Goal: Find contact information: Find contact information

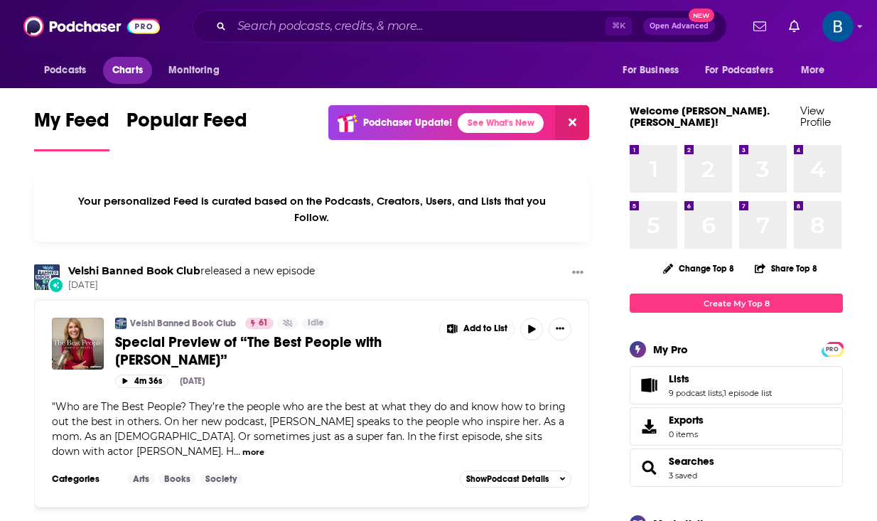
click at [131, 77] on span "Charts" at bounding box center [127, 70] width 31 height 20
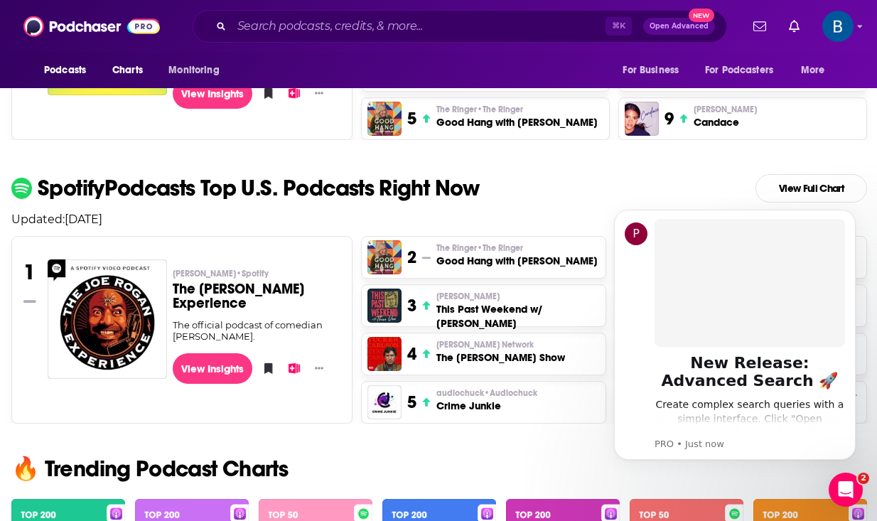
scroll to position [539, 0]
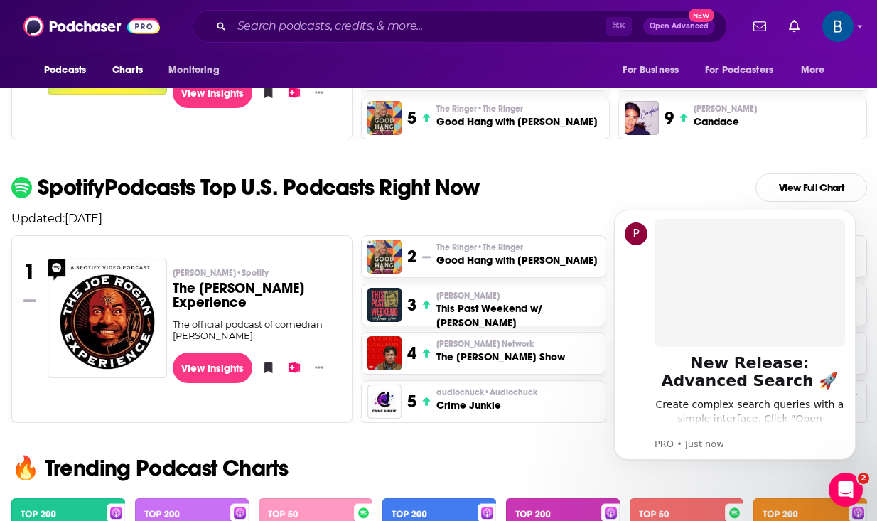
click at [510, 202] on h2 "Spotify Podcasts Top U.S. Podcasts Right Now View Full Chart" at bounding box center [439, 187] width 878 height 28
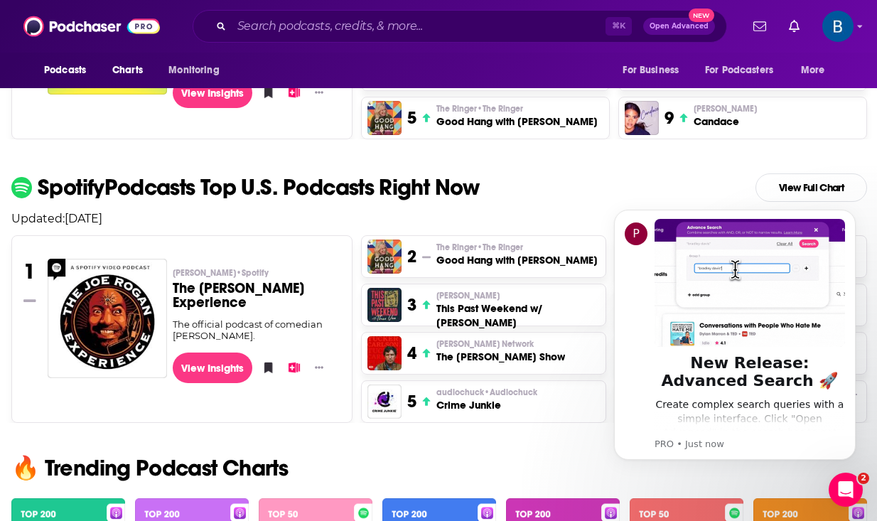
click at [551, 314] on h3 "This Past Weekend w/ [PERSON_NAME]" at bounding box center [517, 315] width 163 height 28
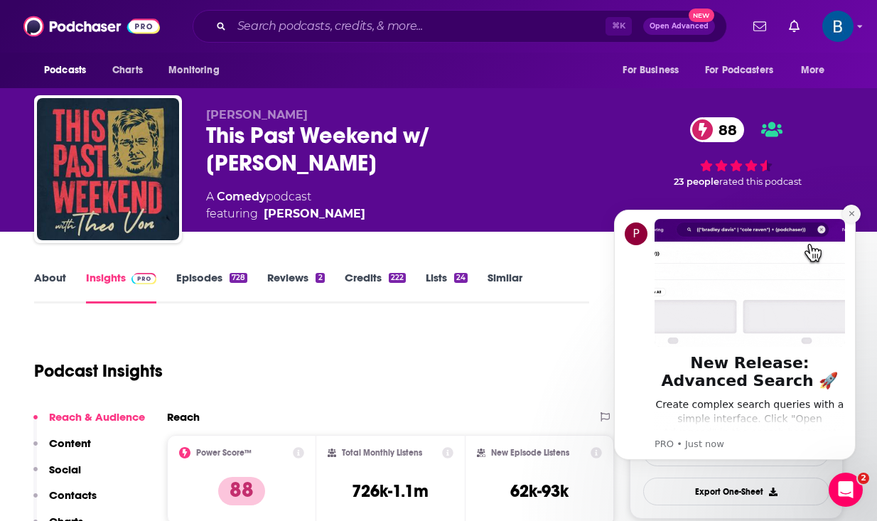
click at [848, 210] on icon "Dismiss notification" at bounding box center [852, 214] width 8 height 8
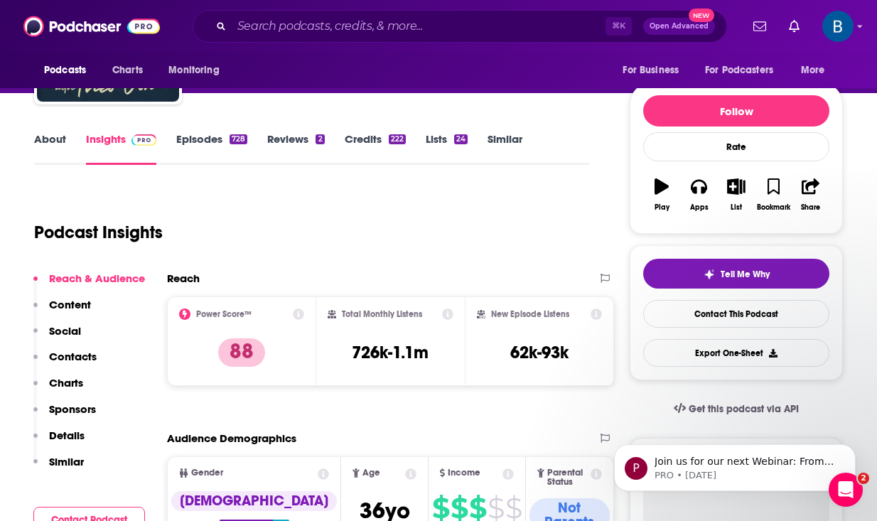
scroll to position [96, 0]
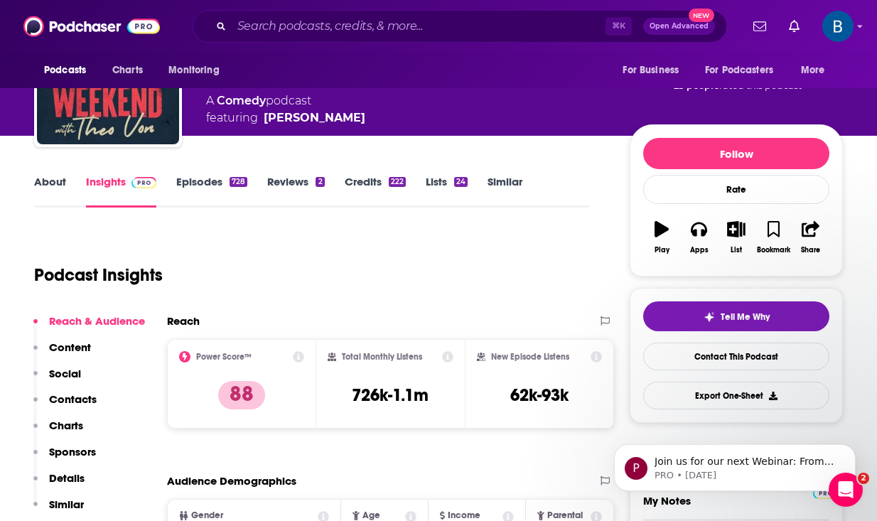
click at [195, 186] on link "Episodes 728" at bounding box center [211, 191] width 71 height 33
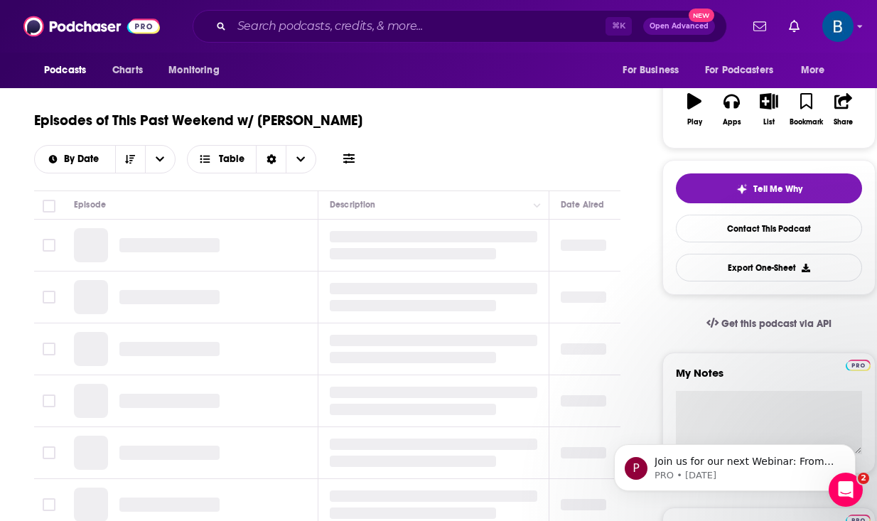
scroll to position [225, 0]
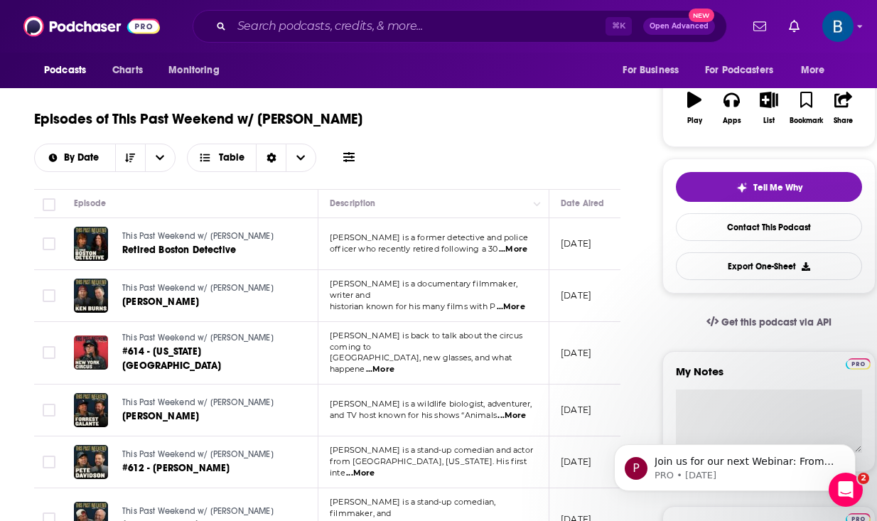
click at [514, 249] on span "...More" at bounding box center [513, 249] width 28 height 11
click at [141, 421] on td "This Past Weekend w/ [PERSON_NAME] [PERSON_NAME]" at bounding box center [191, 410] width 256 height 52
click at [143, 410] on span "[PERSON_NAME]" at bounding box center [160, 416] width 77 height 12
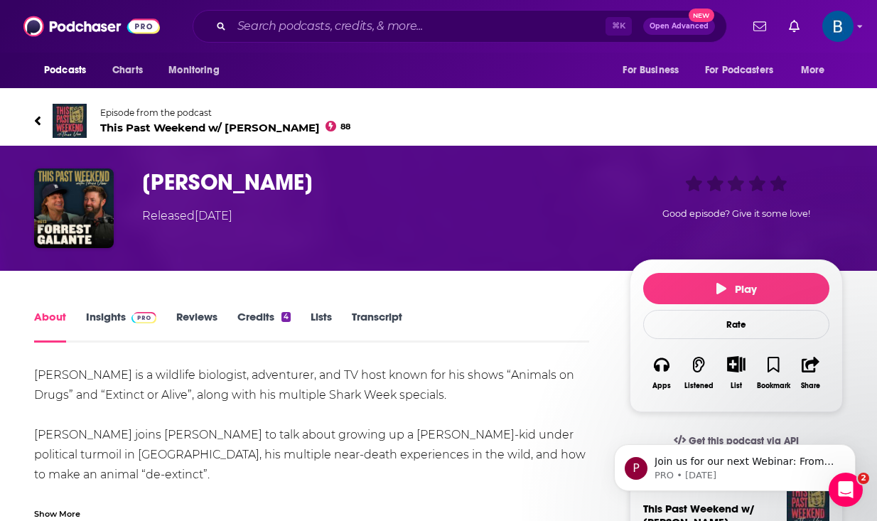
scroll to position [64, 0]
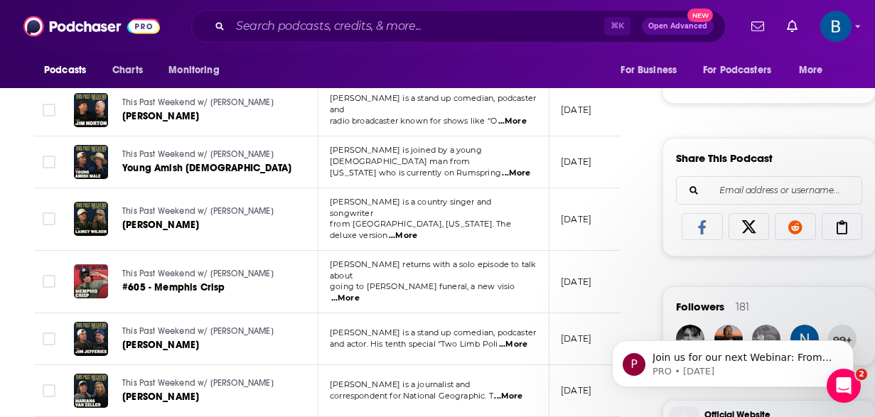
scroll to position [804, 0]
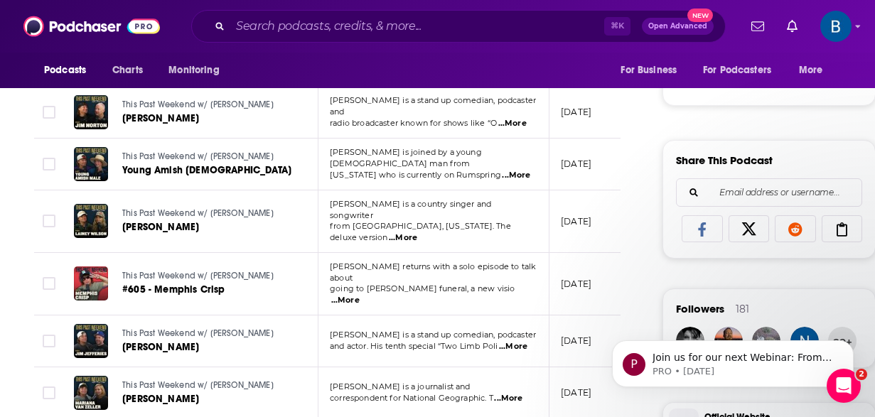
click at [524, 170] on span "...More" at bounding box center [516, 175] width 28 height 11
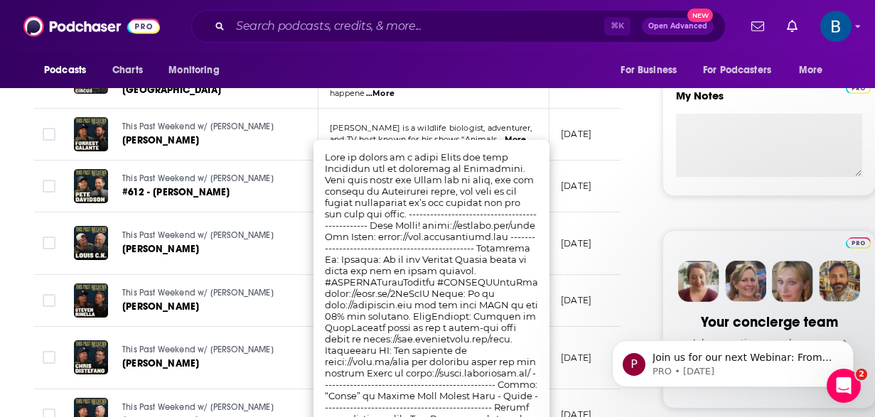
scroll to position [502, 0]
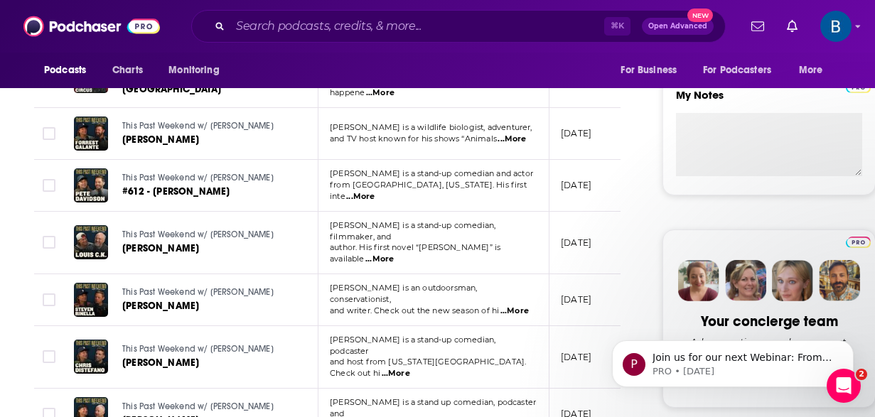
click at [176, 274] on td "This Past Weekend w/ [PERSON_NAME] [PERSON_NAME]" at bounding box center [191, 300] width 256 height 52
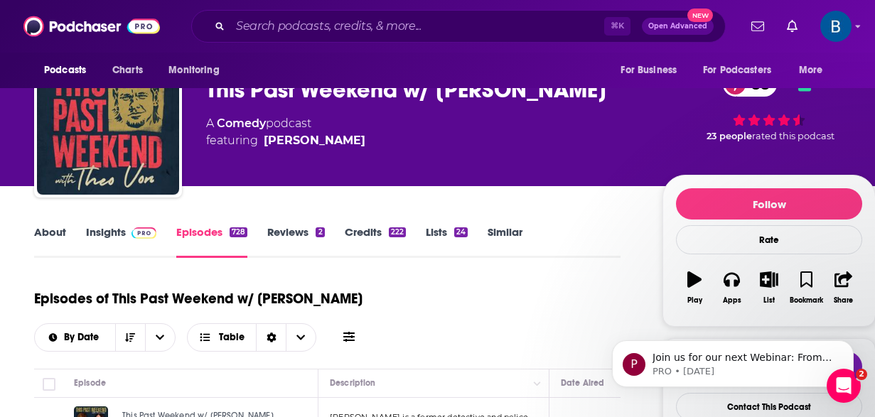
scroll to position [0, 0]
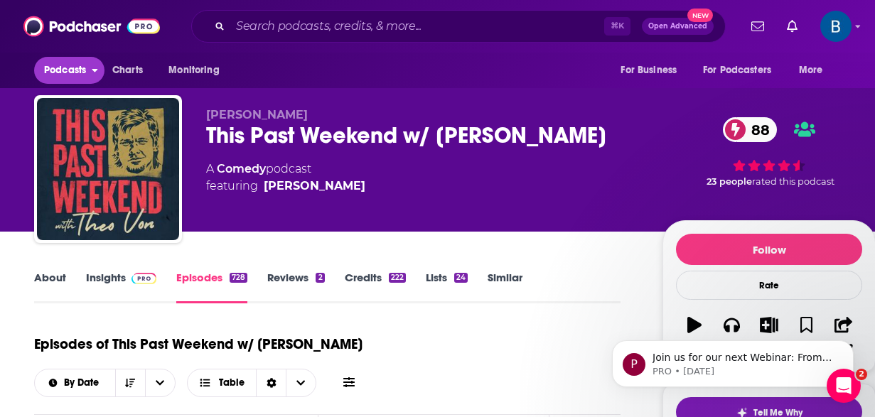
click at [70, 67] on span "Podcasts" at bounding box center [65, 70] width 42 height 20
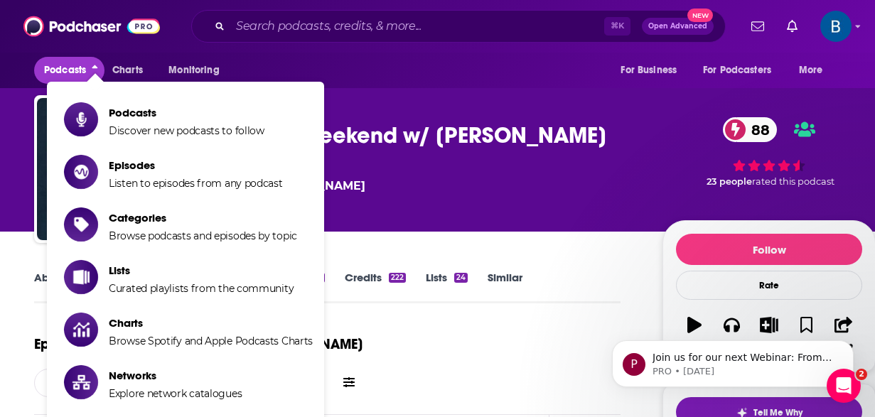
click at [489, 75] on div "Podcasts Charts Monitoring For Business For Podcasters More" at bounding box center [437, 71] width 875 height 36
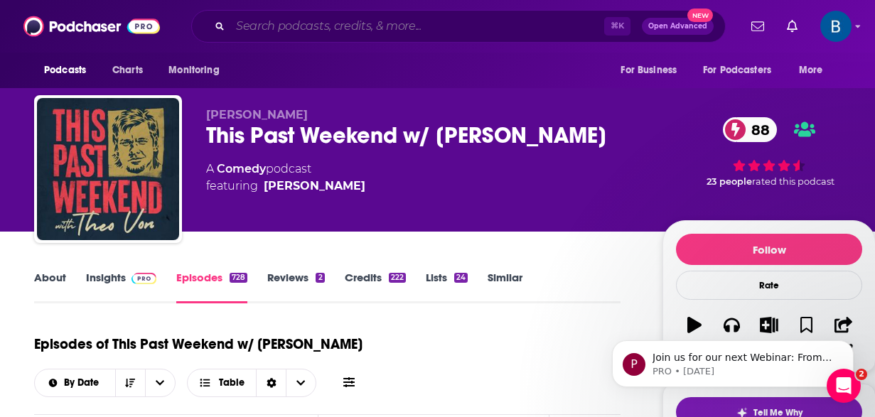
click at [278, 36] on input "Search podcasts, credits, & more..." at bounding box center [417, 26] width 374 height 23
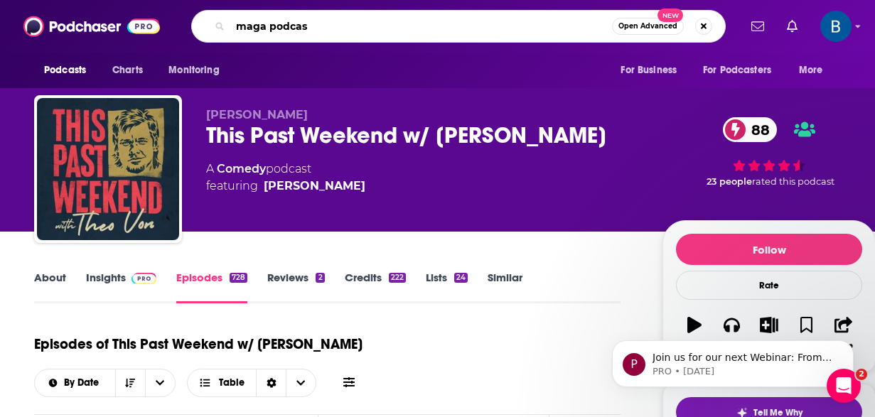
type input "maga podcast"
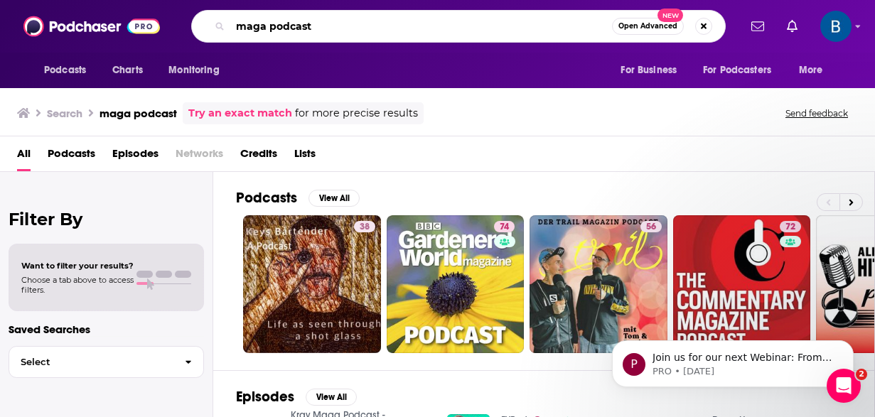
drag, startPoint x: 329, startPoint y: 28, endPoint x: 233, endPoint y: 28, distance: 95.9
click at [233, 28] on input "maga podcast" at bounding box center [421, 26] width 382 height 23
type input "[PERSON_NAME]"
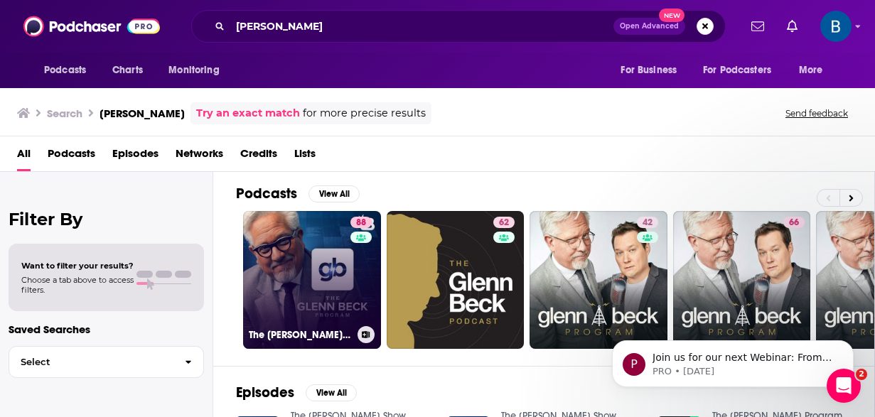
scroll to position [1, 0]
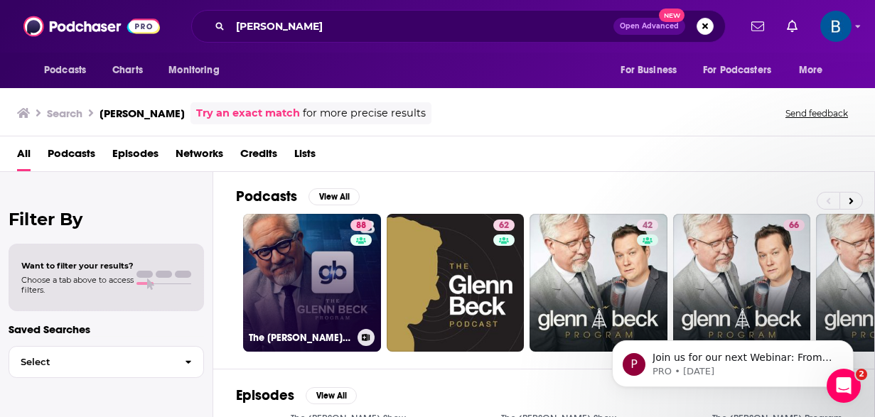
click at [333, 290] on link "88 The [PERSON_NAME] Program" at bounding box center [312, 283] width 138 height 138
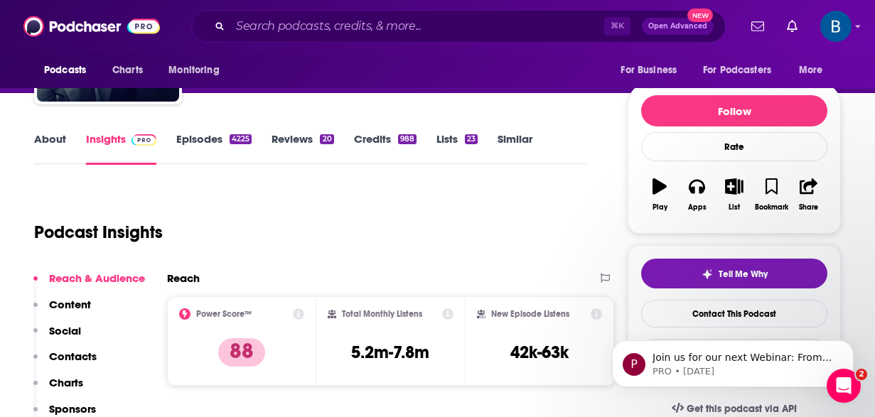
scroll to position [176, 0]
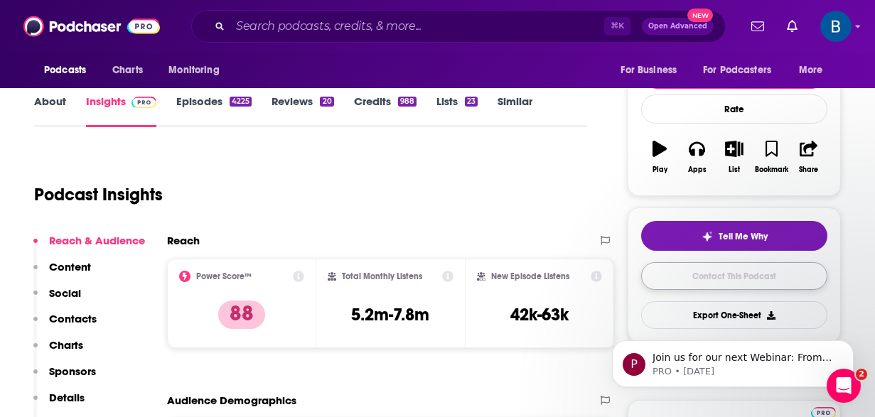
click at [725, 279] on link "Contact This Podcast" at bounding box center [734, 276] width 186 height 28
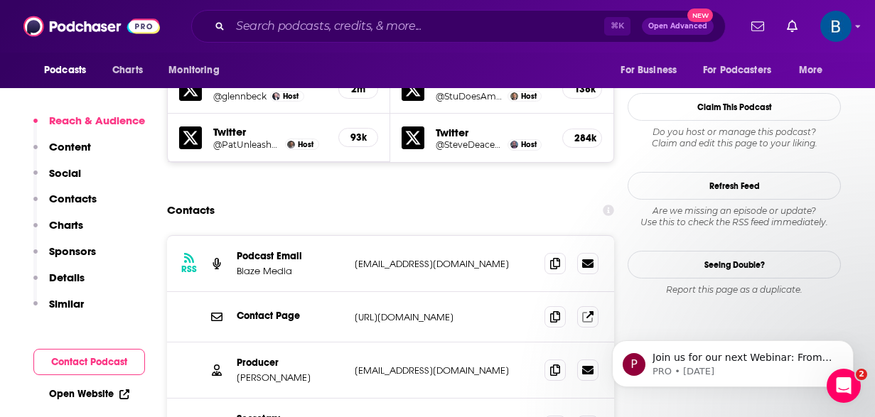
scroll to position [1397, 0]
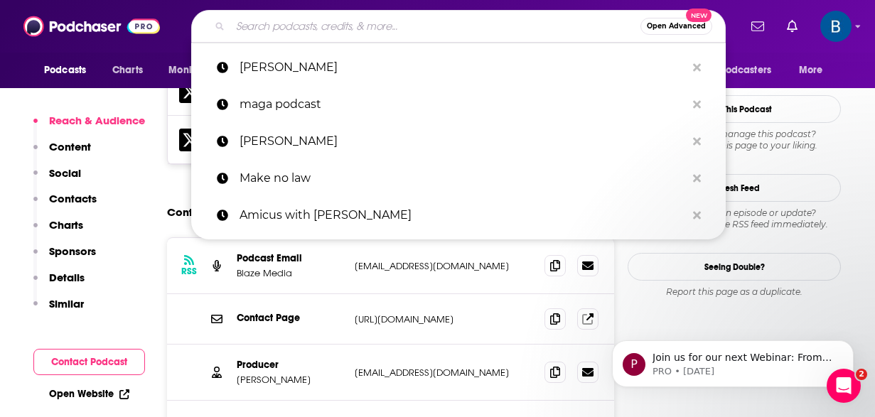
click at [362, 28] on input "Search podcasts, credits, & more..." at bounding box center [435, 26] width 410 height 23
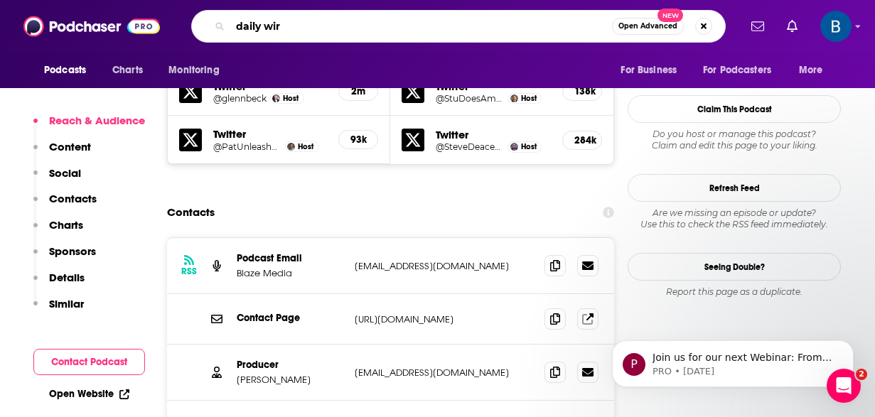
type input "daily wire"
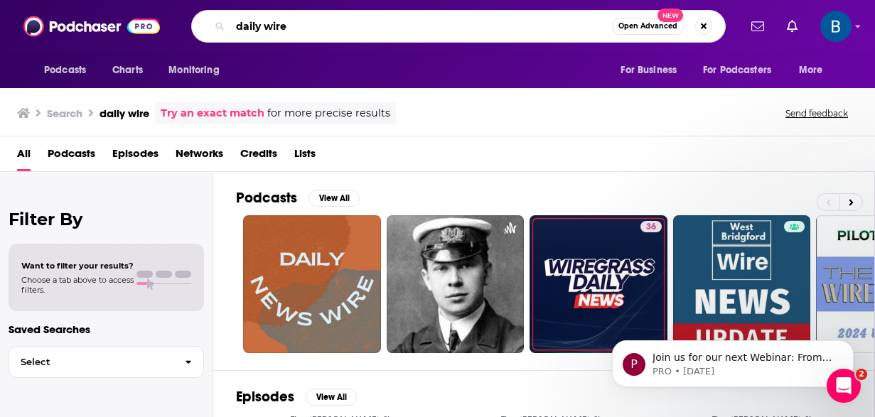
drag, startPoint x: 290, startPoint y: 20, endPoint x: 176, endPoint y: 14, distance: 113.8
click at [178, 15] on div "Podcasts Charts Monitoring daily wire Open Advanced New For Business For Podcas…" at bounding box center [452, 26] width 571 height 33
type input "[PERSON_NAME]"
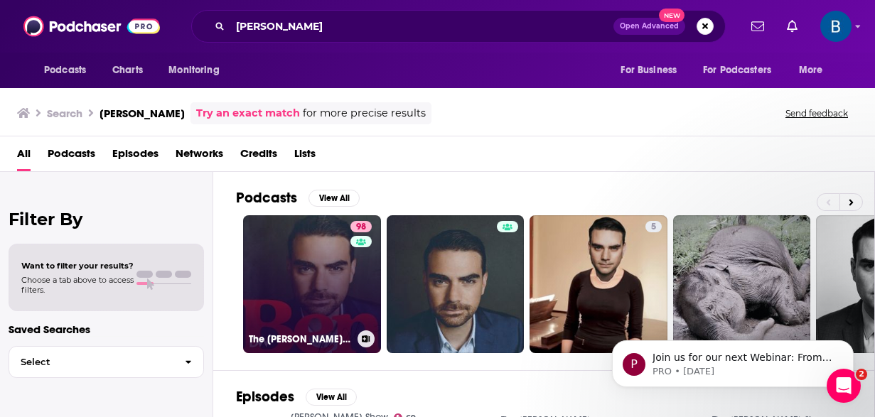
click at [333, 276] on link "98 The [PERSON_NAME] Show" at bounding box center [312, 284] width 138 height 138
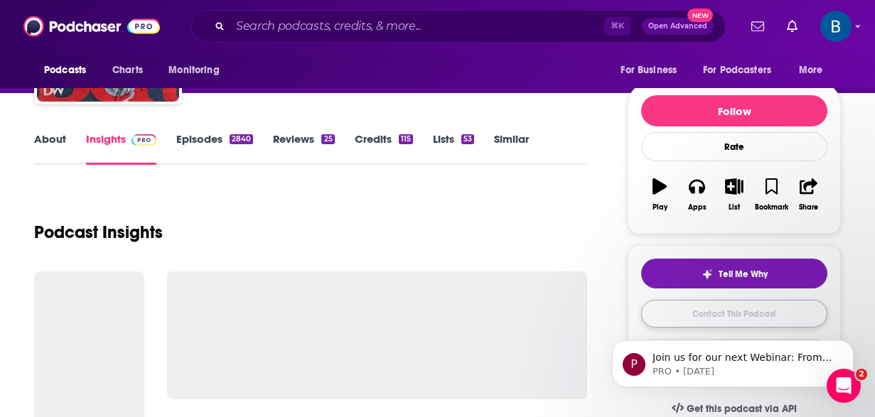
click at [761, 307] on link "Contact This Podcast" at bounding box center [734, 314] width 186 height 28
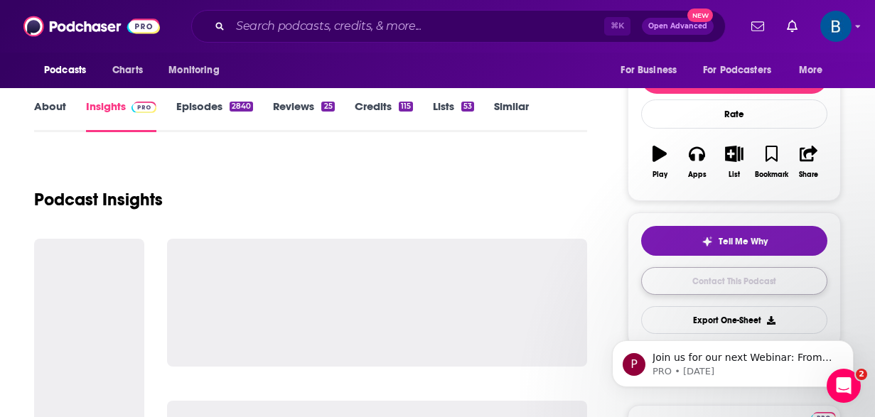
scroll to position [173, 0]
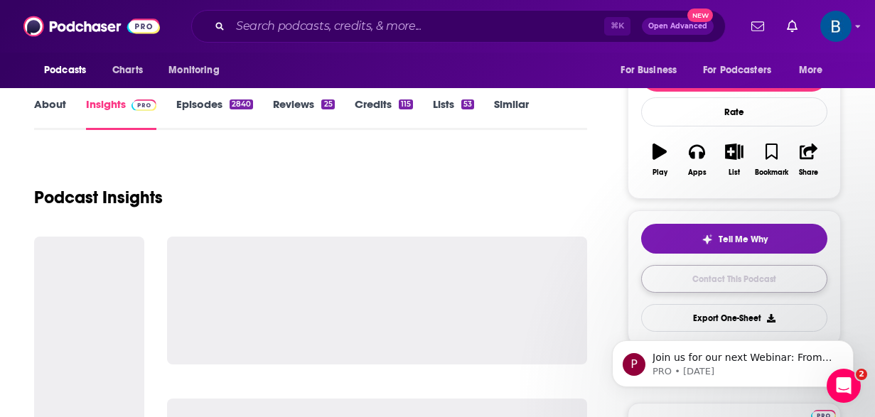
click at [752, 278] on link "Contact This Podcast" at bounding box center [734, 279] width 186 height 28
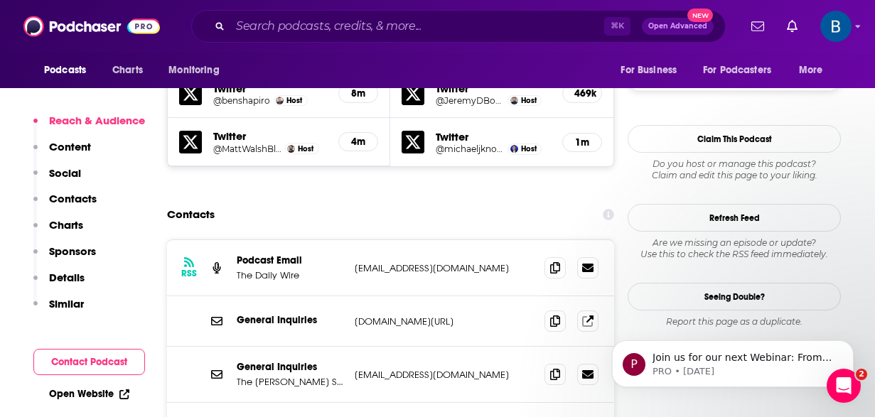
scroll to position [1365, 0]
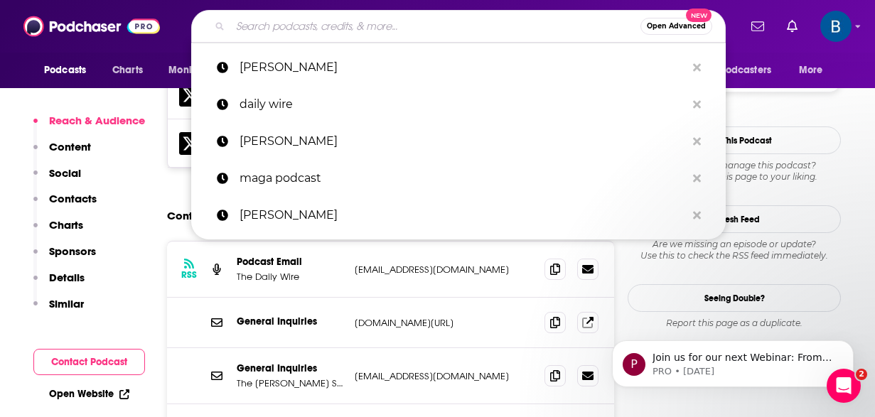
click at [287, 29] on input "Search podcasts, credits, & more..." at bounding box center [435, 26] width 410 height 23
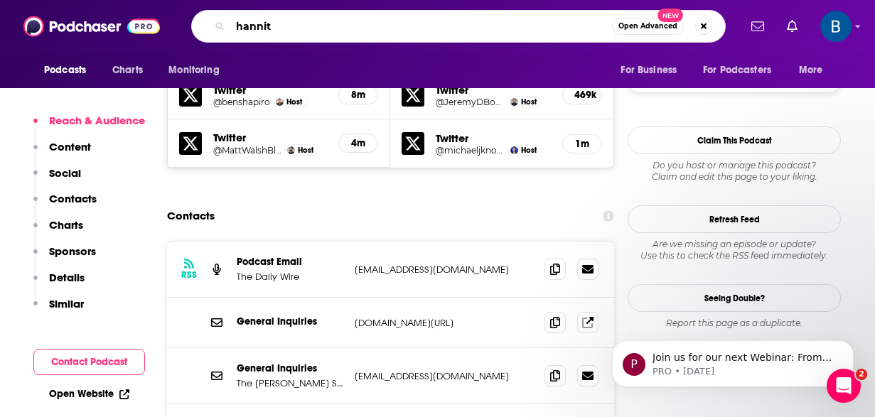
type input "hannity"
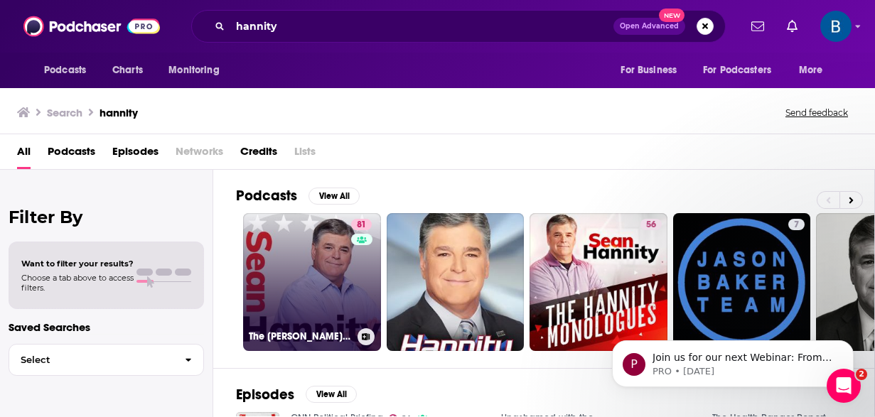
click at [316, 278] on link "81 The [PERSON_NAME] Show" at bounding box center [312, 282] width 138 height 138
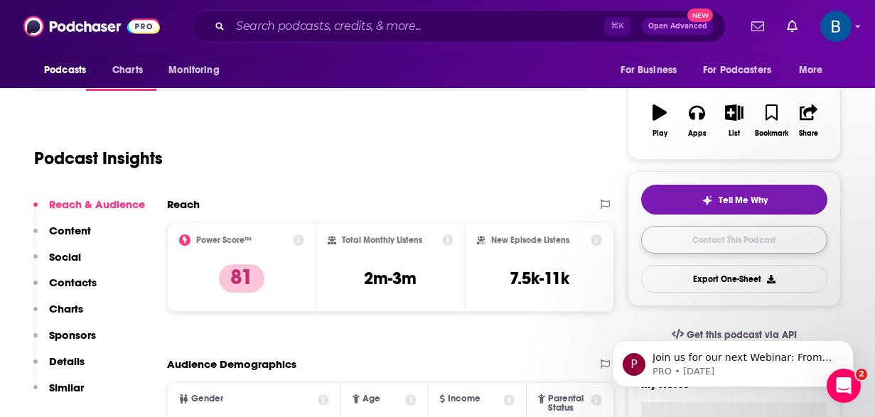
click at [709, 235] on link "Contact This Podcast" at bounding box center [734, 240] width 186 height 28
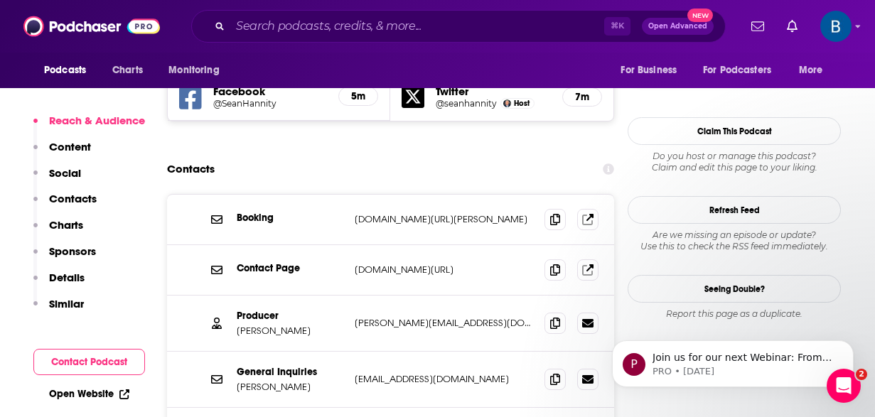
scroll to position [1334, 0]
